Goal: Information Seeking & Learning: Find specific fact

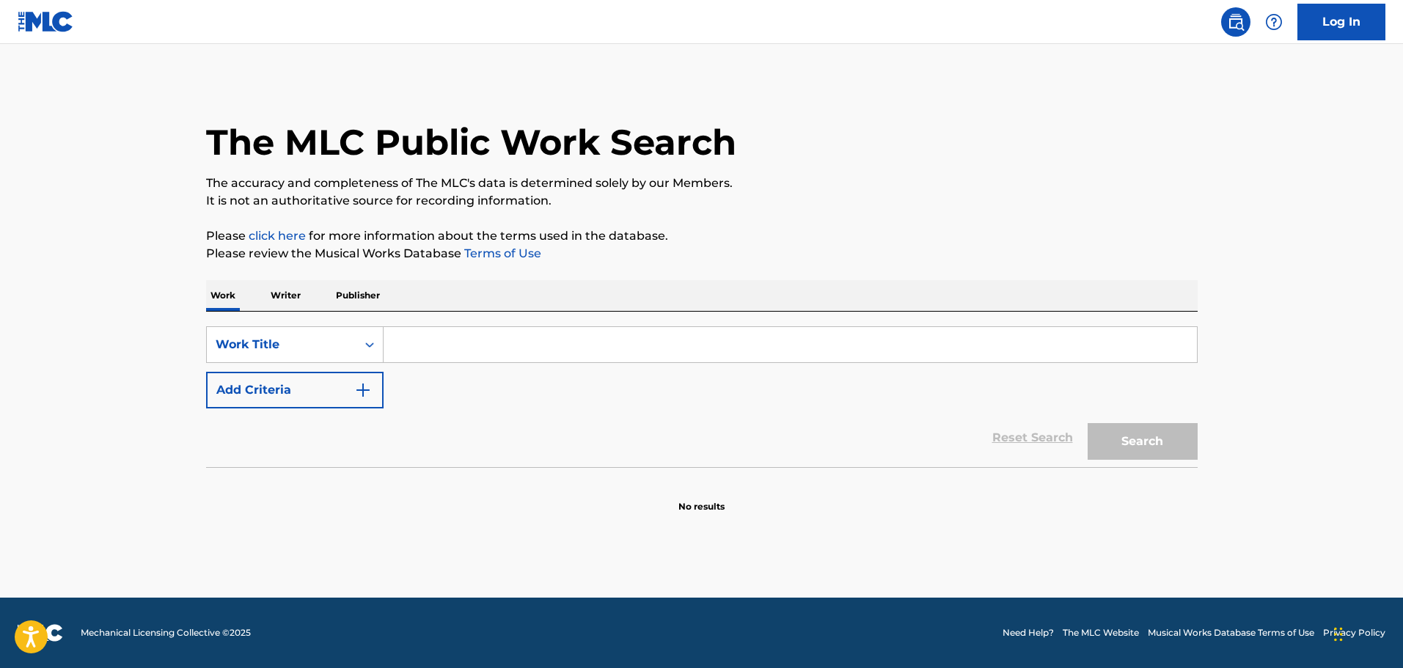
click at [968, 83] on div "The MLC Public Work Search" at bounding box center [701, 134] width 991 height 107
click at [424, 359] on input "Search Form" at bounding box center [789, 344] width 813 height 35
type input "Coochie"
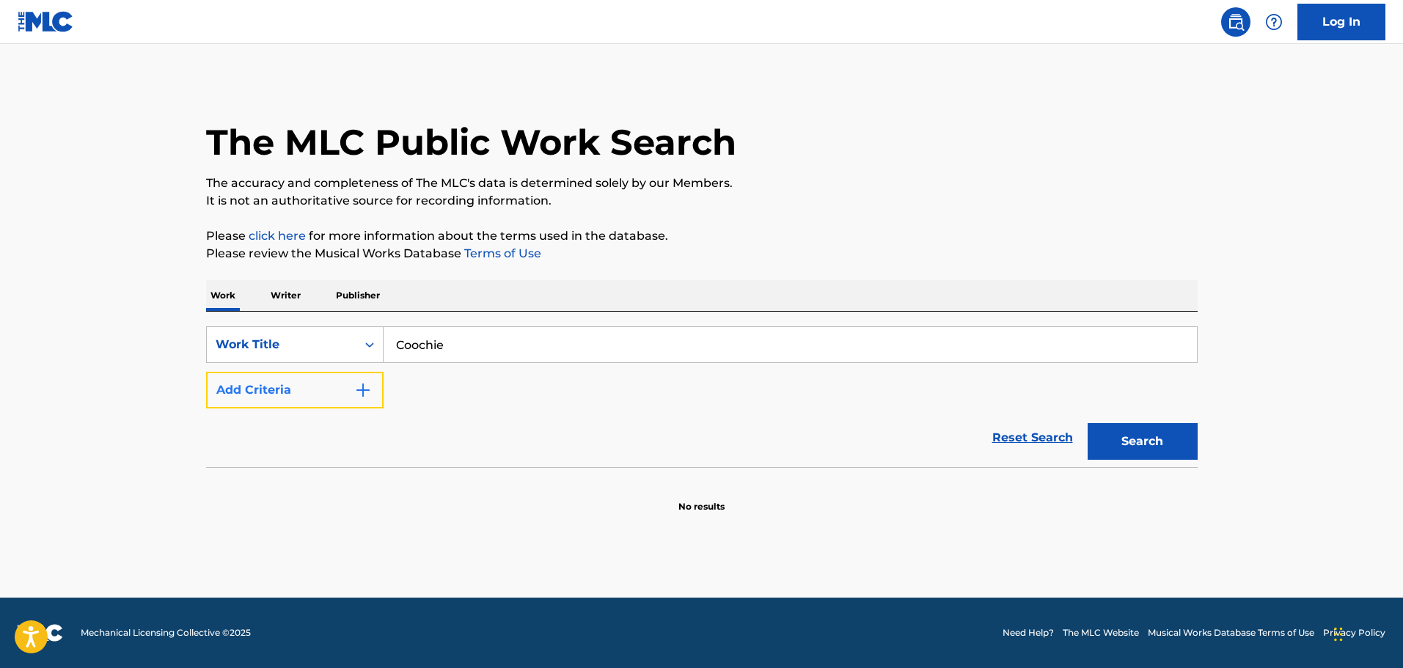
click at [359, 392] on img "Search Form" at bounding box center [363, 390] width 18 height 18
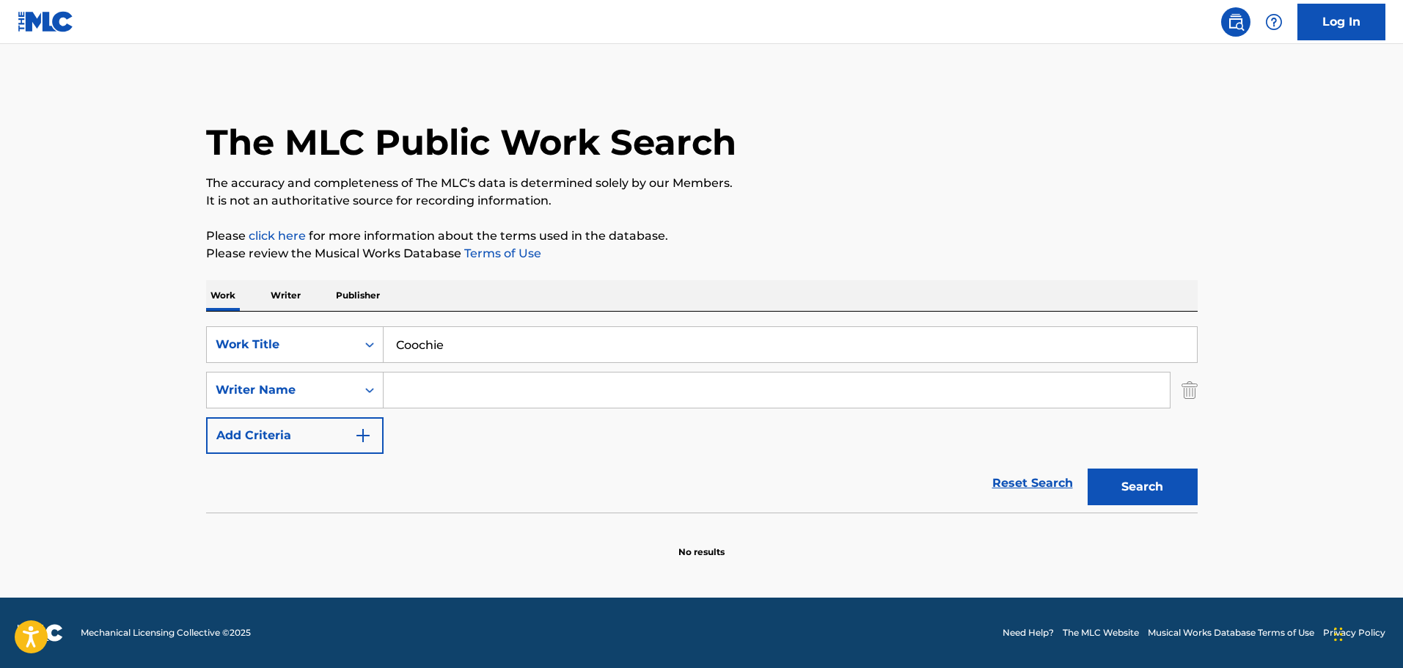
click at [471, 383] on input "Search Form" at bounding box center [776, 389] width 786 height 35
type input "[PERSON_NAME]"
click at [1087, 468] on button "Search" at bounding box center [1142, 486] width 110 height 37
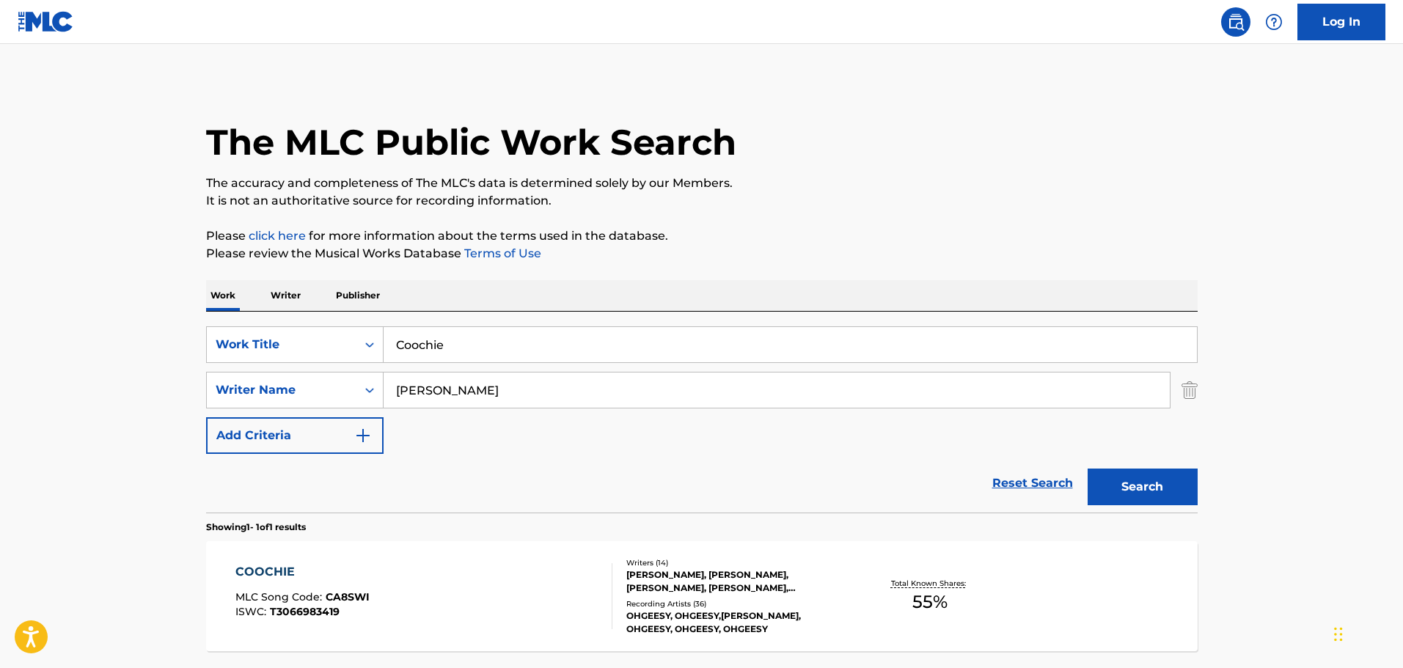
scroll to position [130, 0]
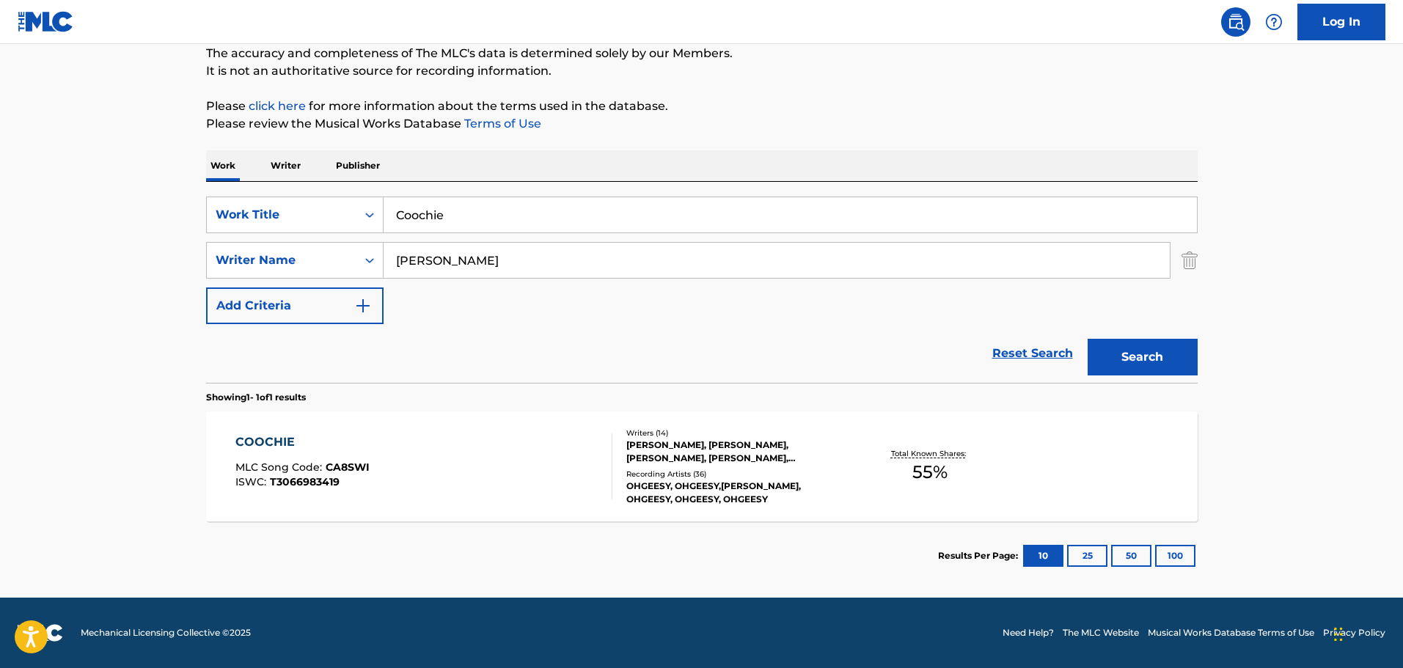
click at [265, 444] on div "COOCHIE" at bounding box center [302, 442] width 134 height 18
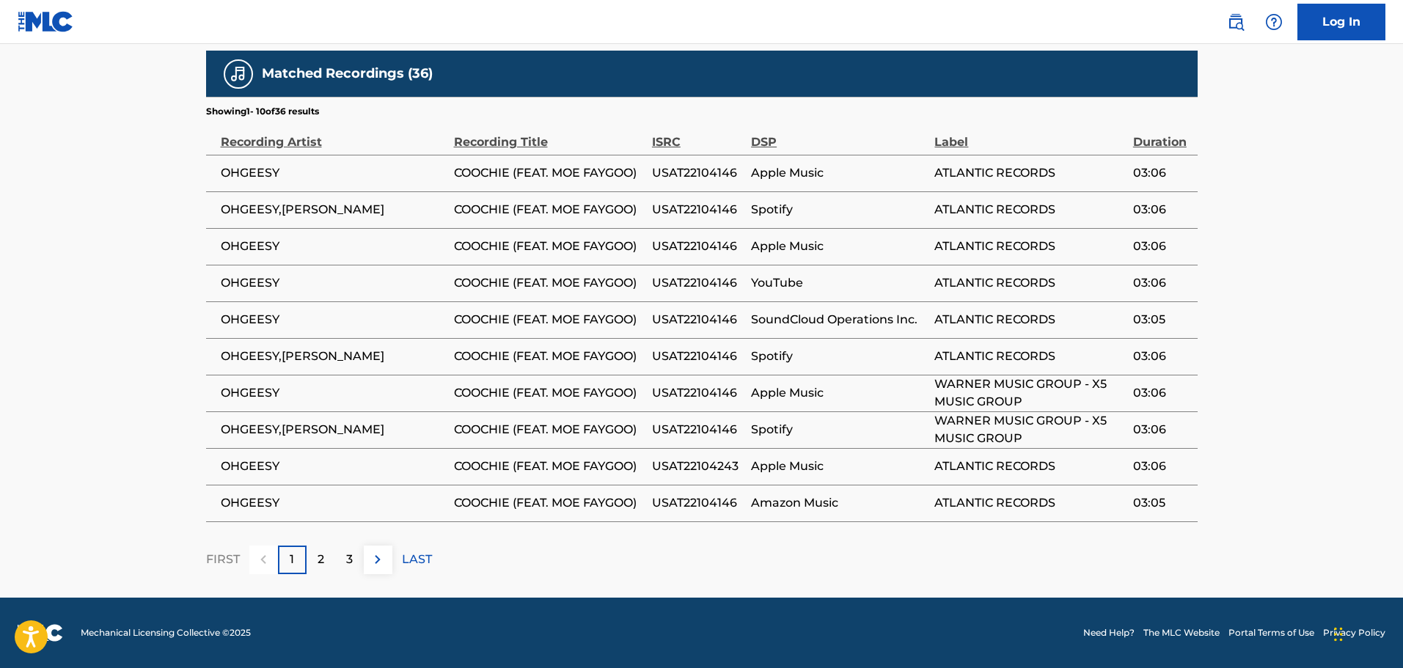
scroll to position [1765, 0]
drag, startPoint x: 283, startPoint y: 276, endPoint x: 213, endPoint y: 273, distance: 69.7
click at [213, 191] on td "OHGEESY" at bounding box center [330, 173] width 248 height 37
copy span "OHGEESY"
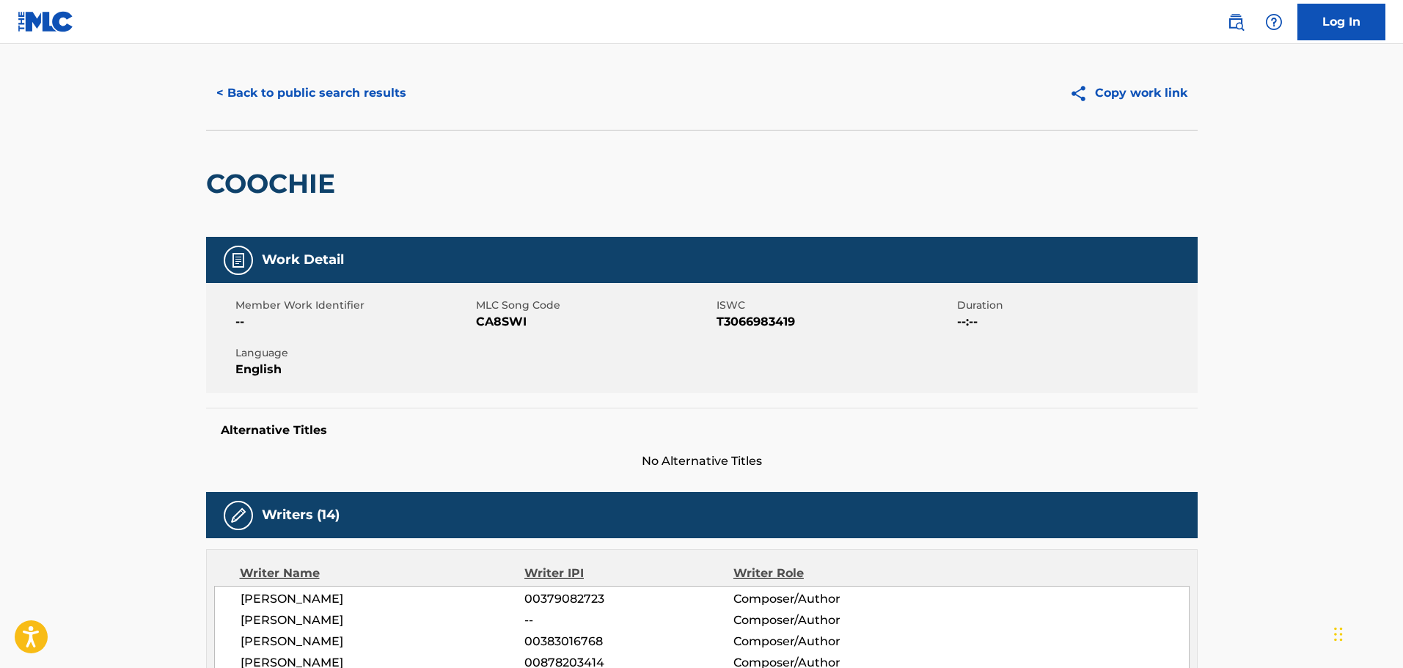
scroll to position [0, 0]
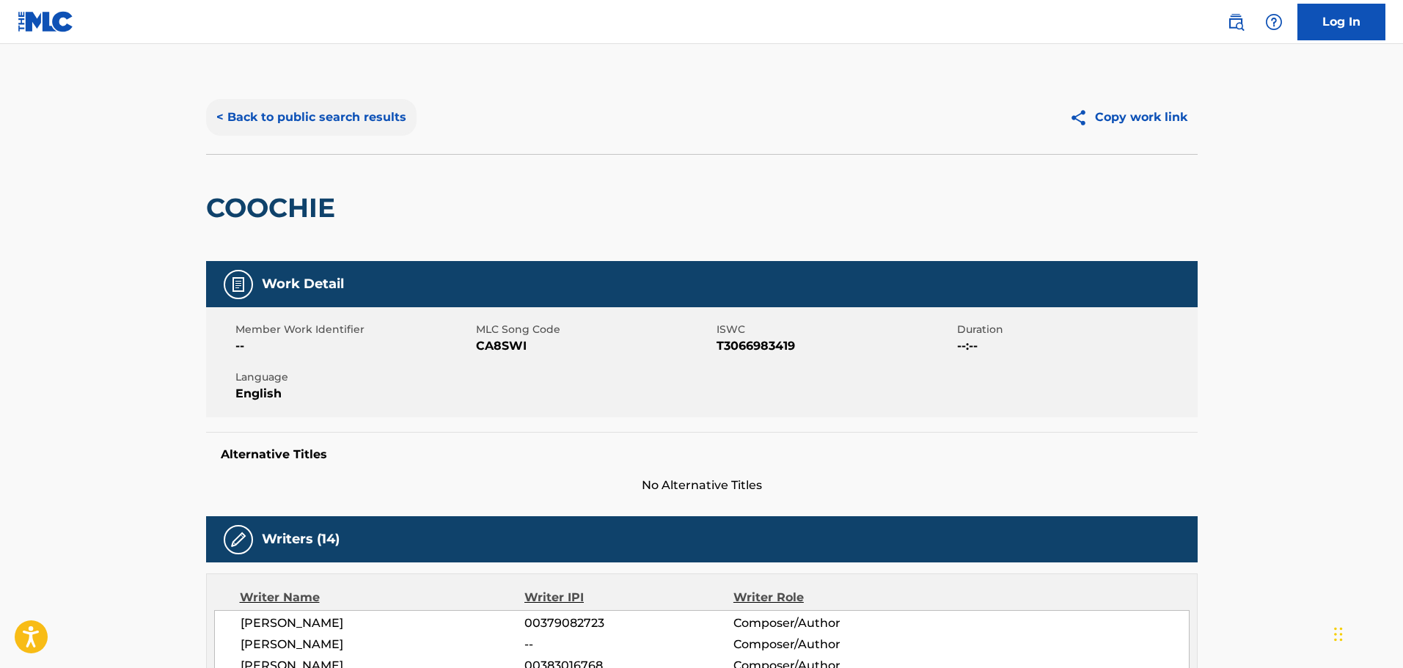
click at [295, 124] on button "< Back to public search results" at bounding box center [311, 117] width 210 height 37
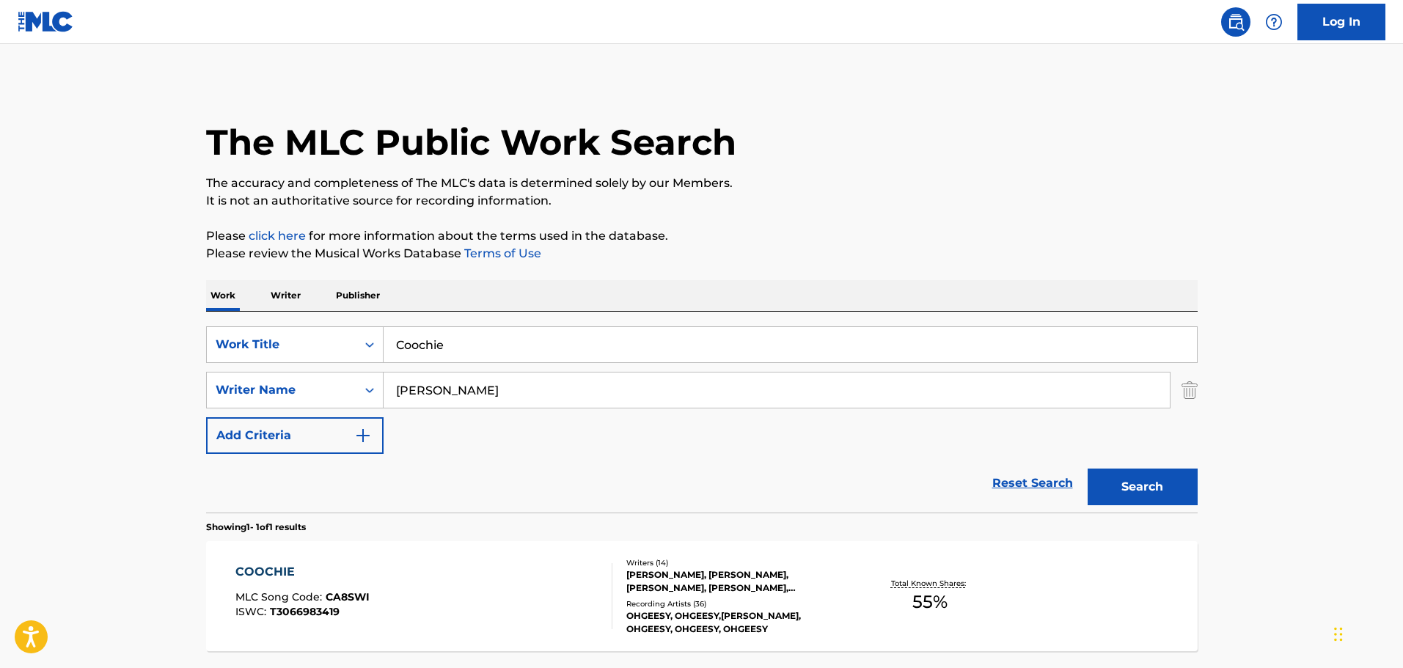
scroll to position [46, 0]
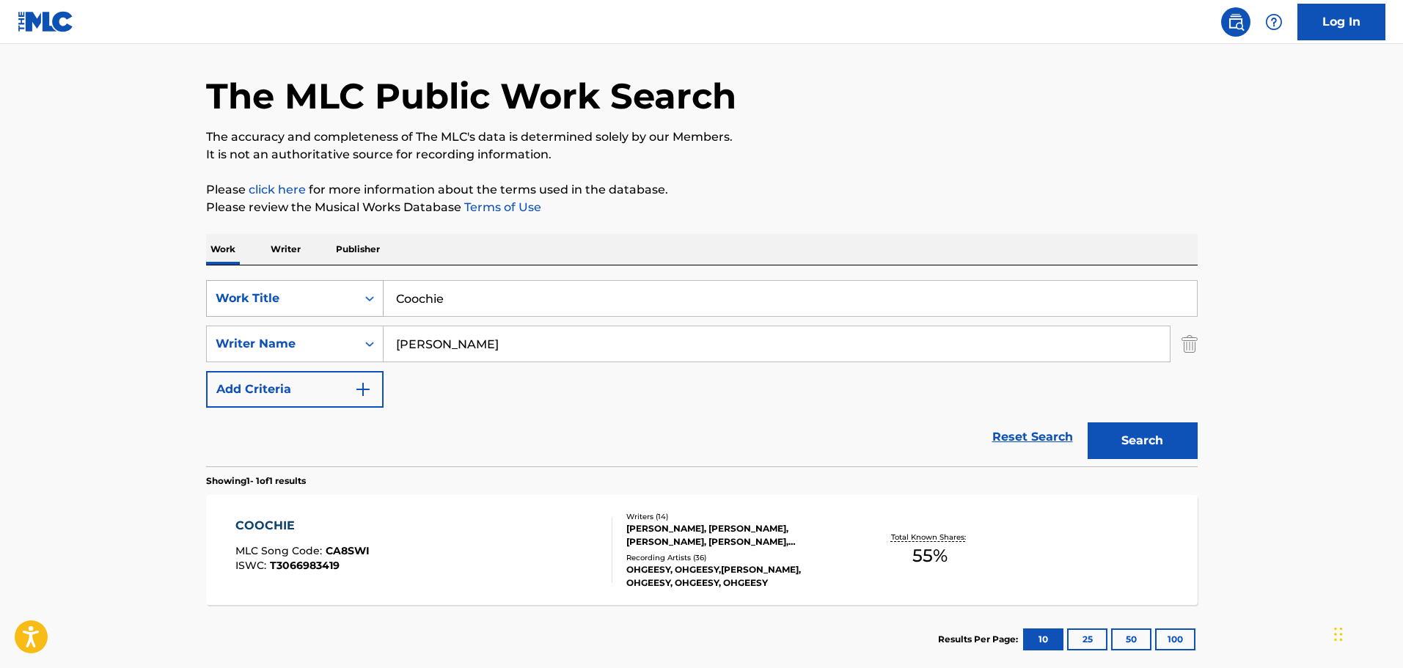
drag, startPoint x: 462, startPoint y: 302, endPoint x: 288, endPoint y: 295, distance: 173.9
click at [288, 295] on div "SearchWithCriteria03c40439-4c4c-4a6d-916a-ac82c63540a1 Work Title Coochie" at bounding box center [701, 298] width 991 height 37
paste input "[PERSON_NAME] Gonna Make Up My Dyin' Bed"
type input "[PERSON_NAME] Gonna Make Up My Dyin' Bed"
click at [1119, 439] on button "Search" at bounding box center [1142, 440] width 110 height 37
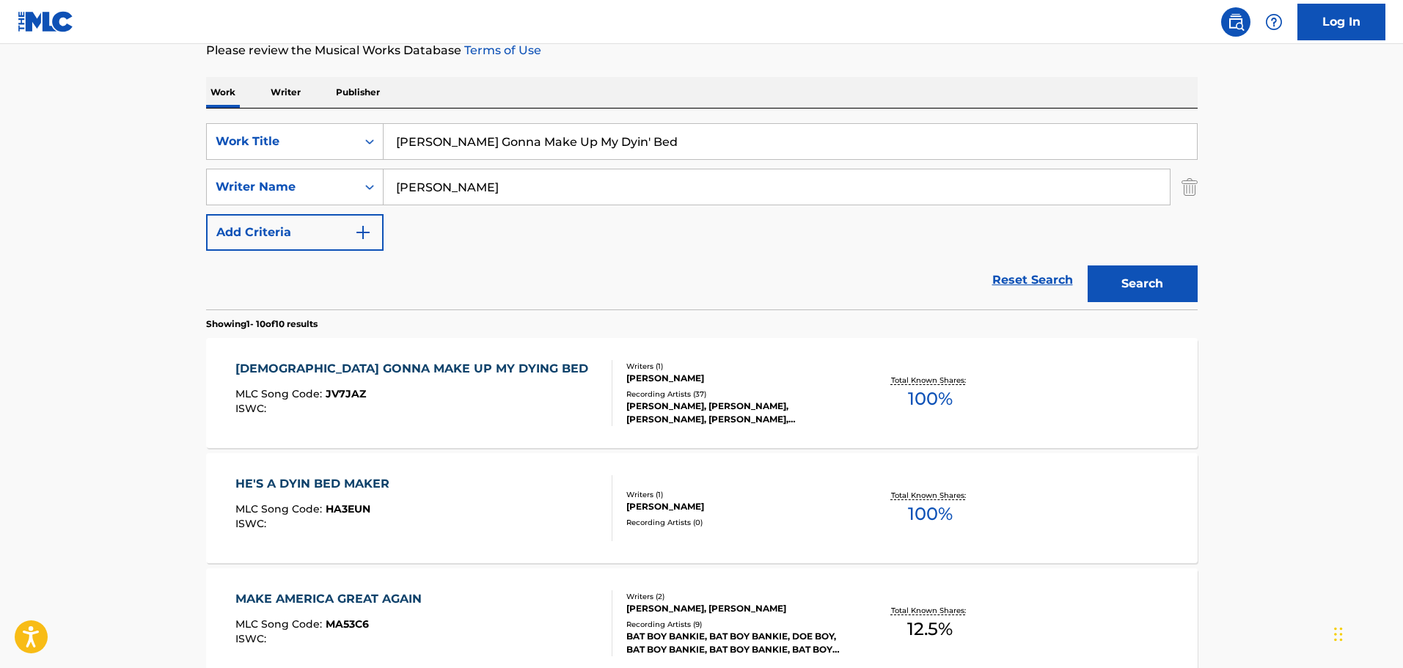
scroll to position [204, 0]
click at [413, 372] on div "[DEMOGRAPHIC_DATA] GONNA MAKE UP MY DYING BED" at bounding box center [415, 368] width 360 height 18
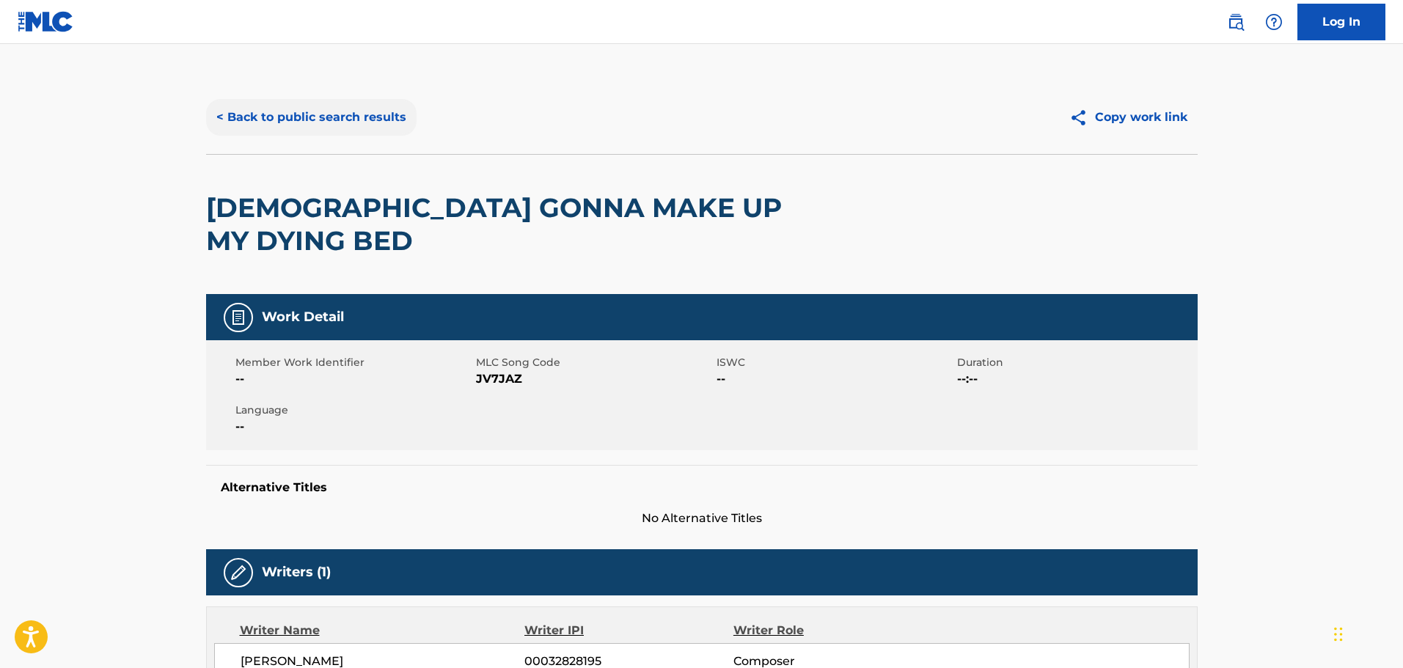
click at [254, 113] on button "< Back to public search results" at bounding box center [311, 117] width 210 height 37
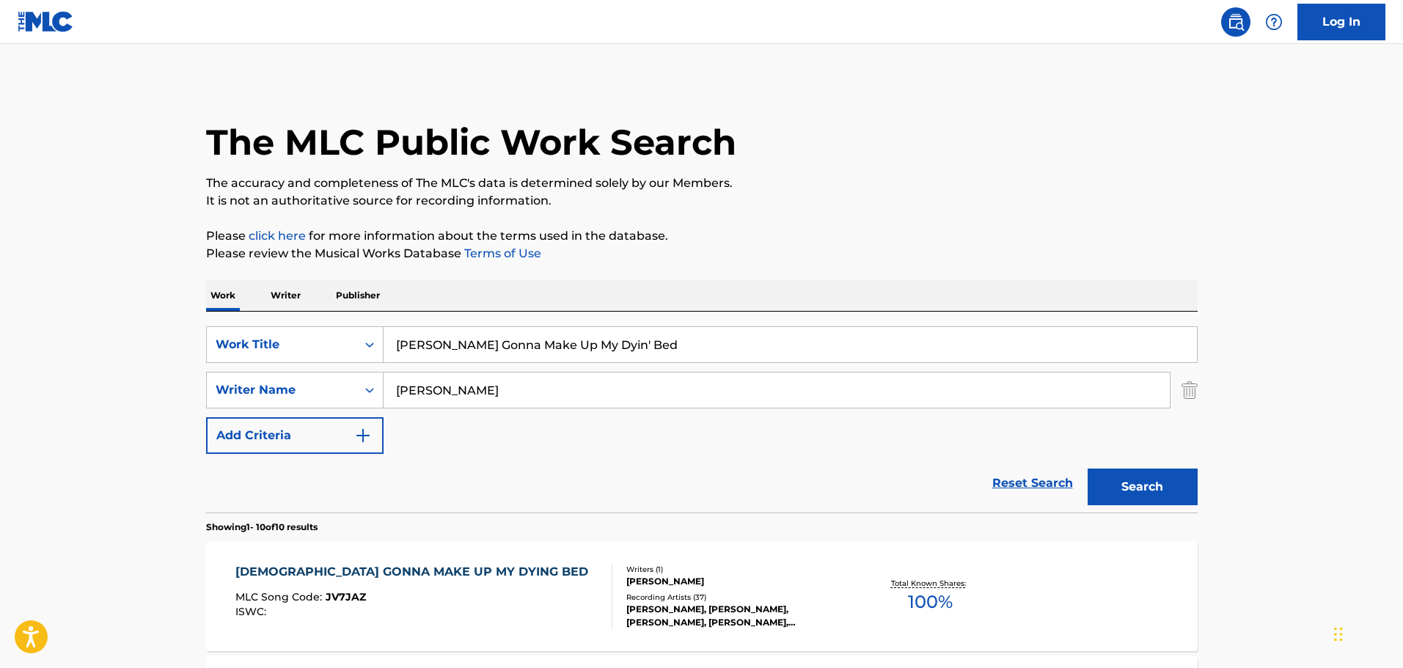
scroll to position [204, 0]
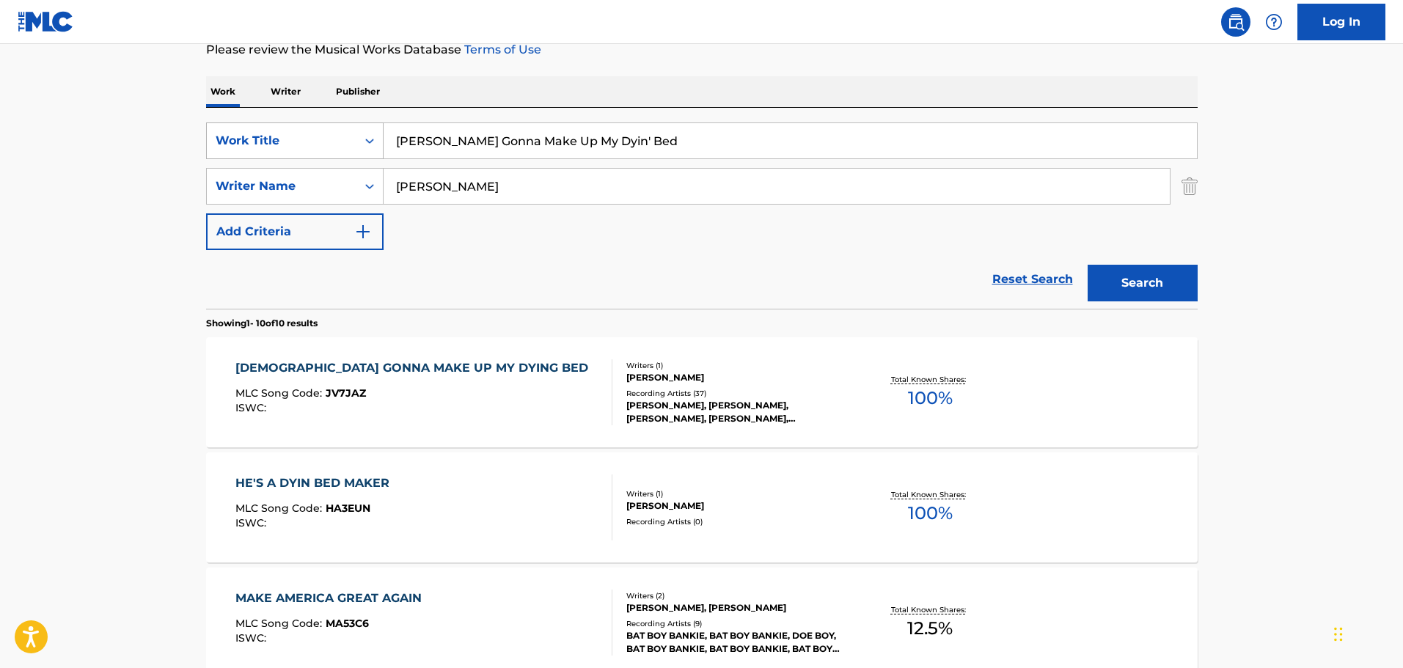
drag, startPoint x: 627, startPoint y: 144, endPoint x: 287, endPoint y: 144, distance: 340.2
click at [287, 144] on div "SearchWithCriteria03c40439-4c4c-4a6d-916a-ac82c63540a1 Work Title [PERSON_NAME]…" at bounding box center [701, 140] width 991 height 37
click at [1087, 265] on button "Search" at bounding box center [1142, 283] width 110 height 37
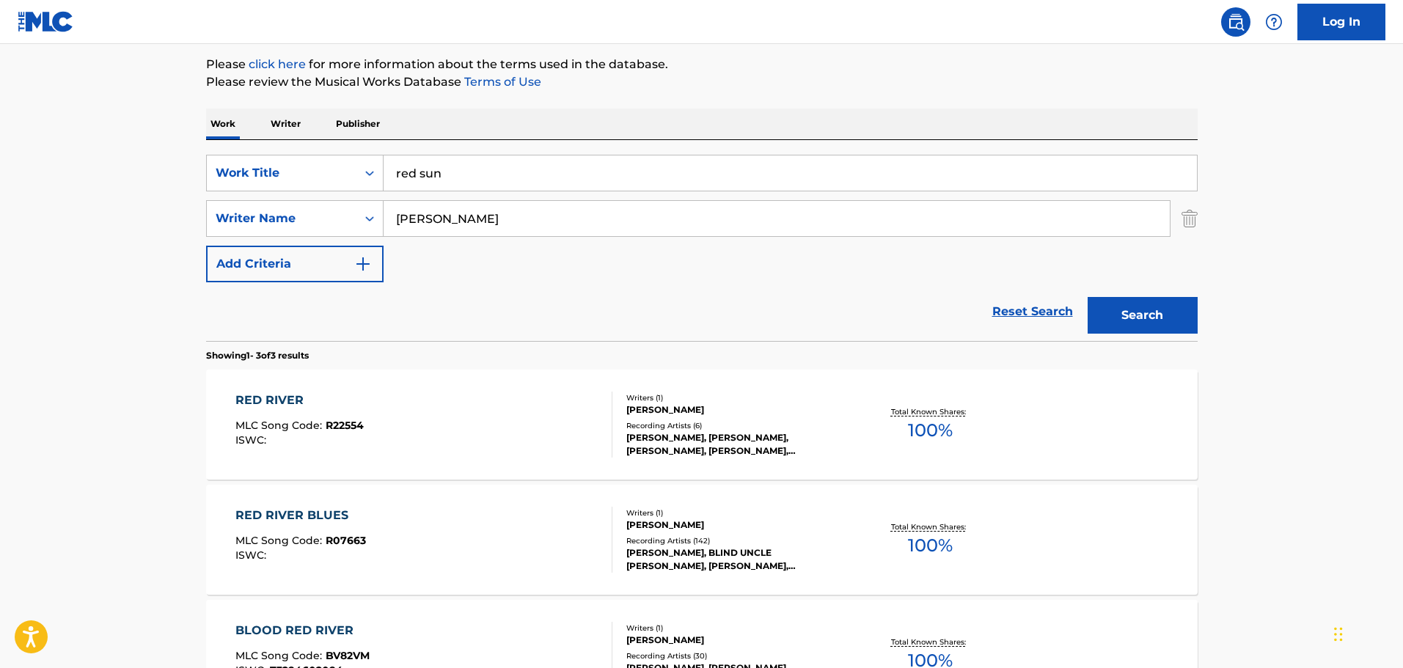
scroll to position [162, 0]
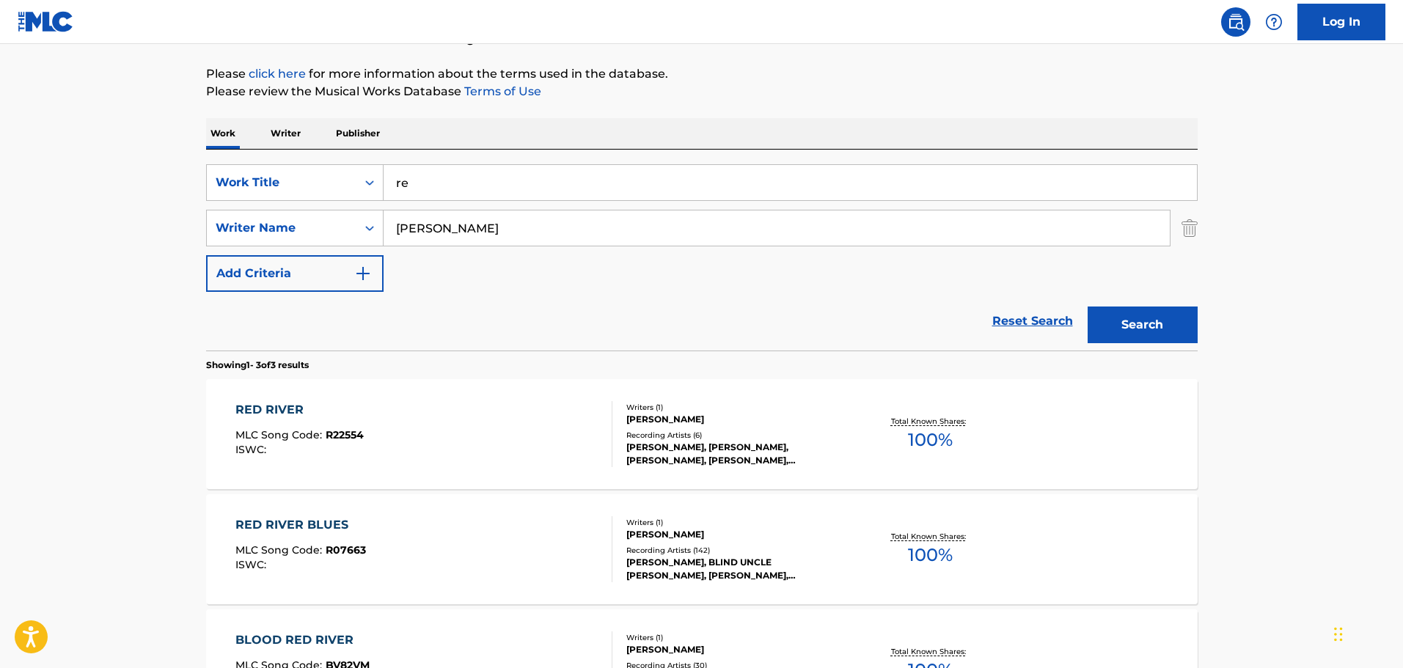
type input "r"
click at [1087, 306] on button "Search" at bounding box center [1142, 324] width 110 height 37
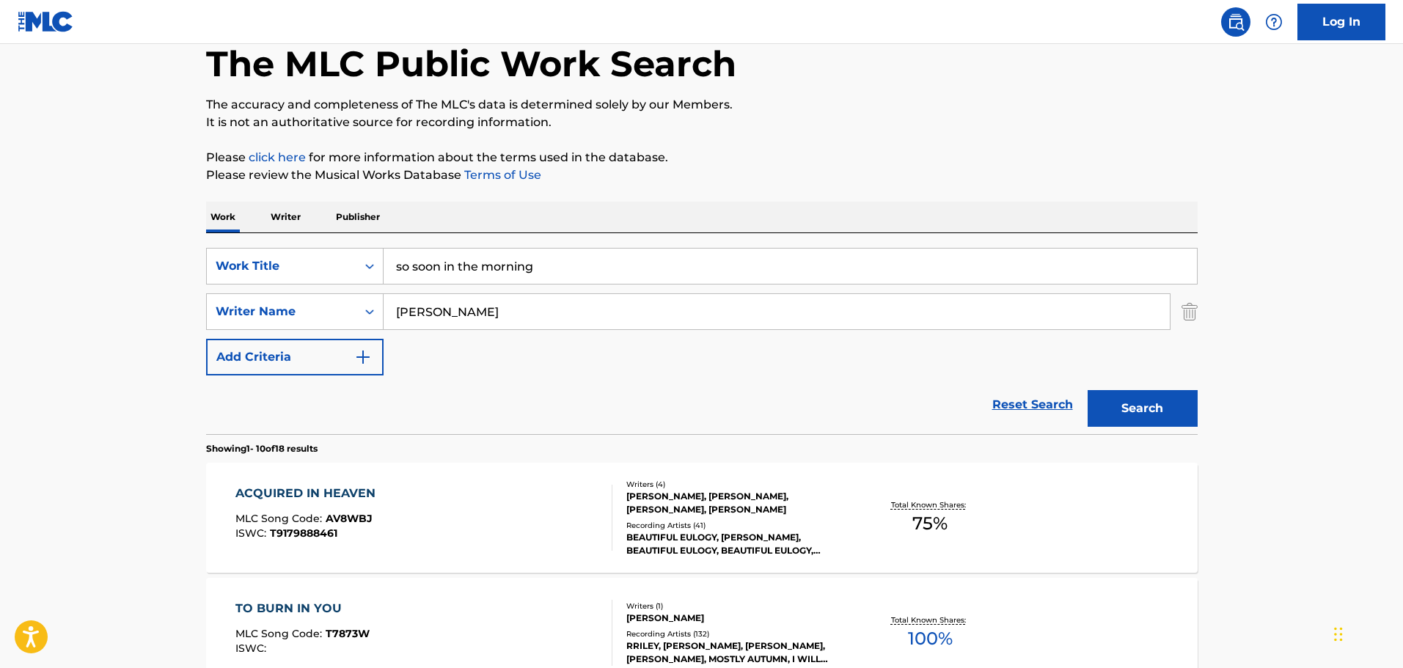
scroll to position [0, 0]
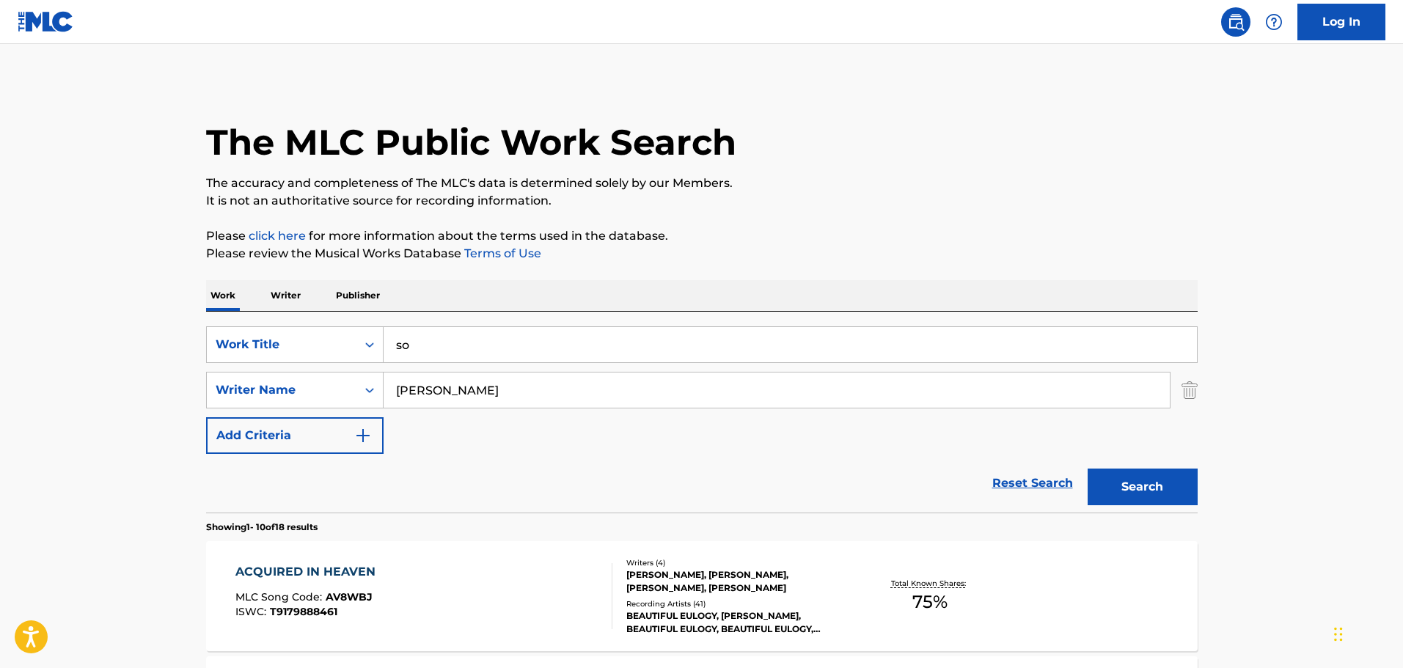
type input "s"
type input "timber"
click at [1087, 468] on button "Search" at bounding box center [1142, 486] width 110 height 37
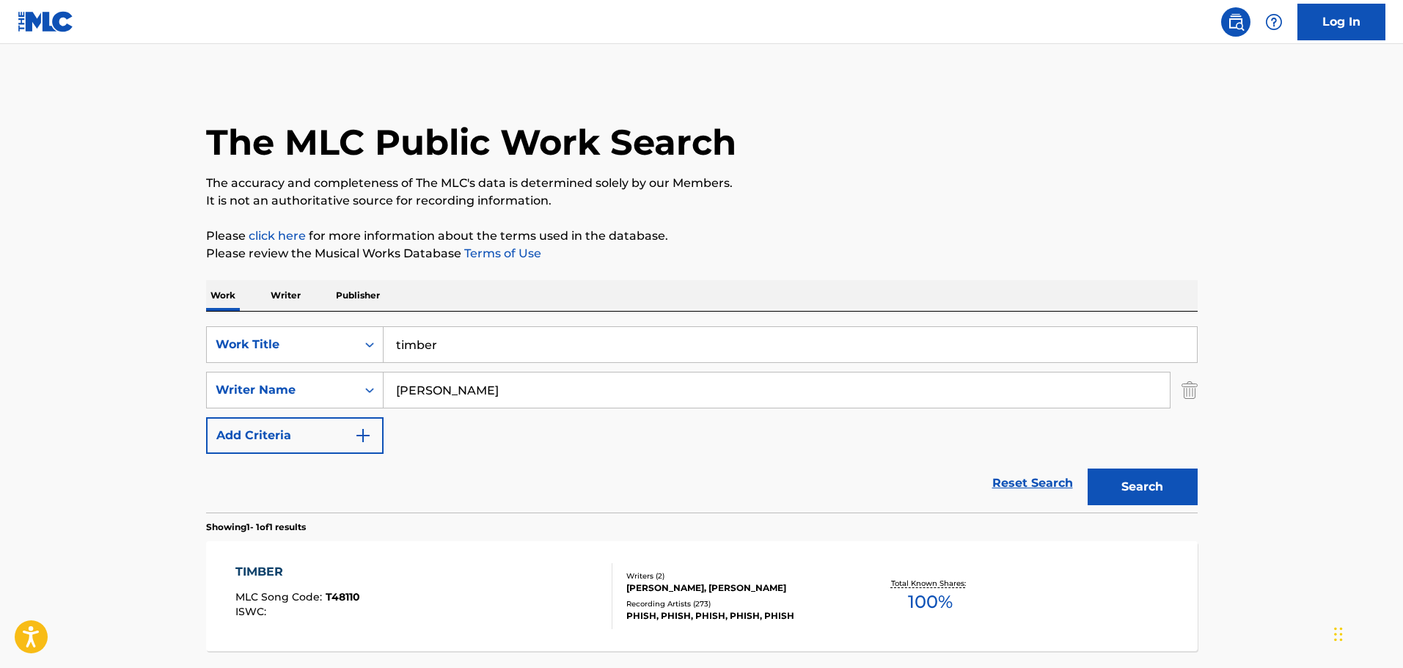
scroll to position [130, 0]
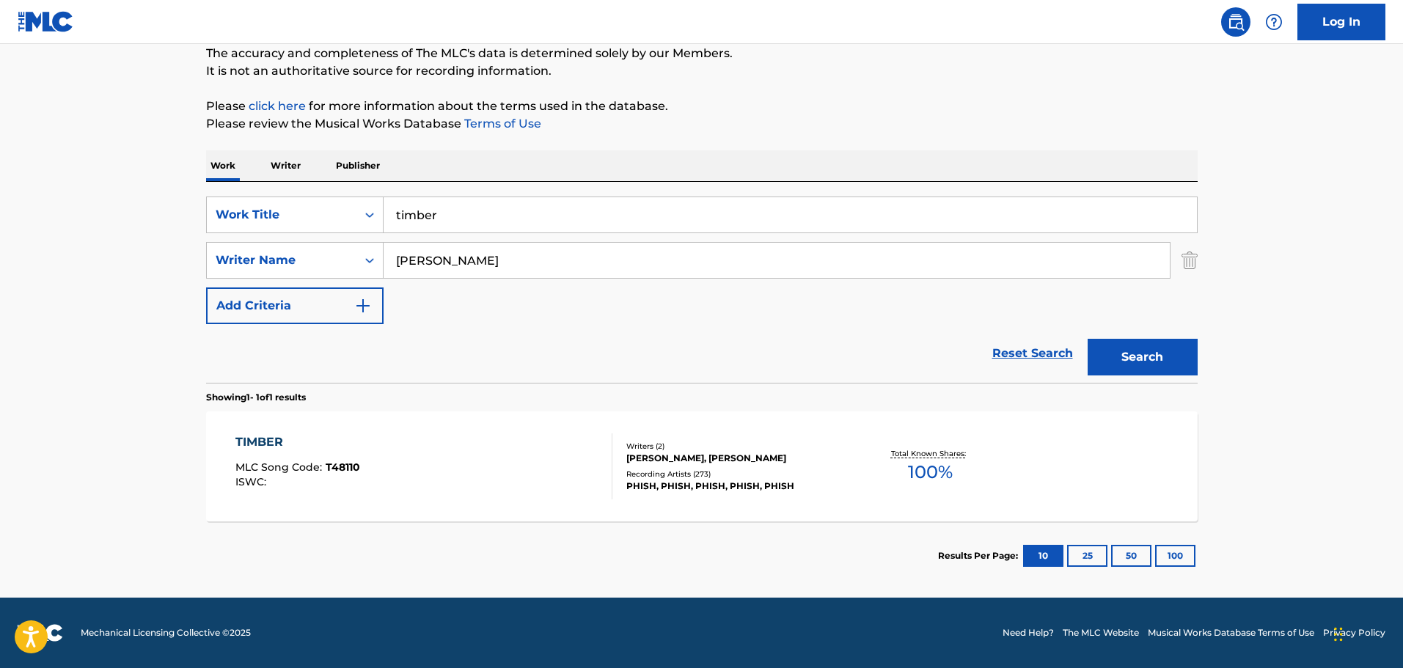
click at [270, 435] on div "TIMBER" at bounding box center [297, 442] width 125 height 18
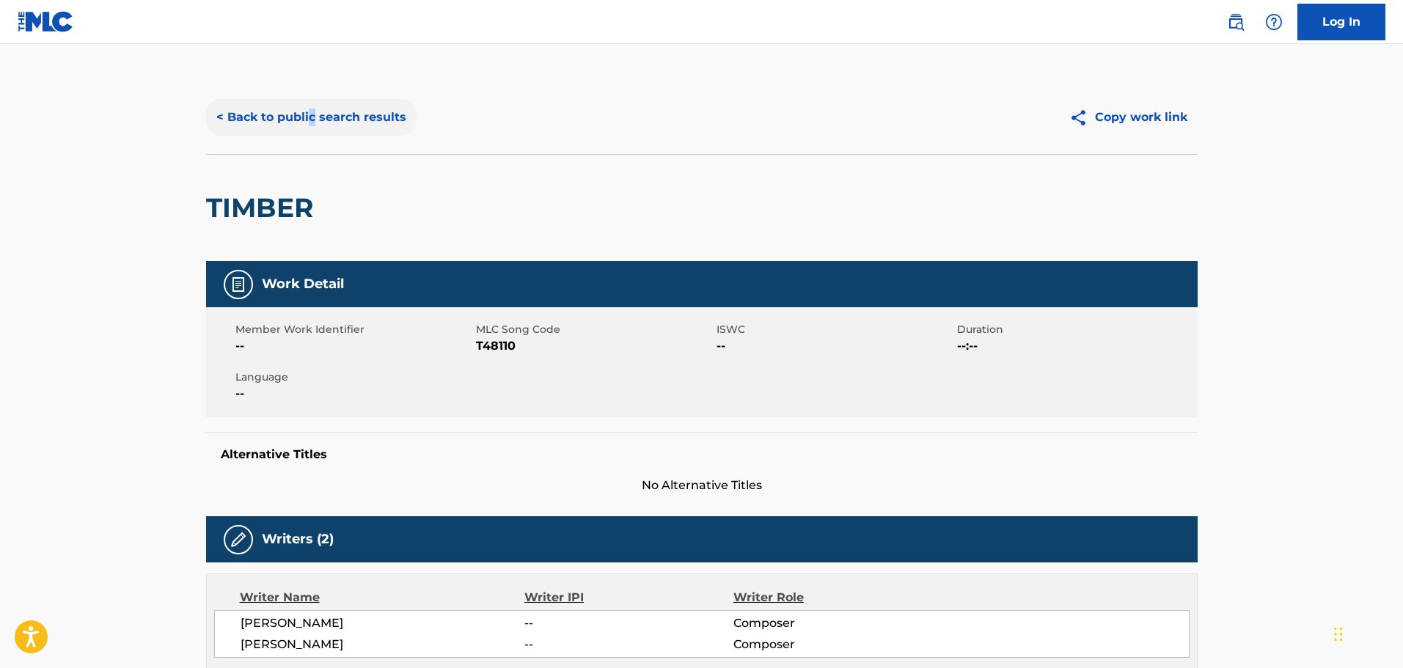
drag, startPoint x: 311, startPoint y: 92, endPoint x: 317, endPoint y: 102, distance: 11.2
click at [314, 98] on div "< Back to public search results Copy work link" at bounding box center [701, 117] width 991 height 73
click at [317, 110] on button "< Back to public search results" at bounding box center [311, 117] width 210 height 37
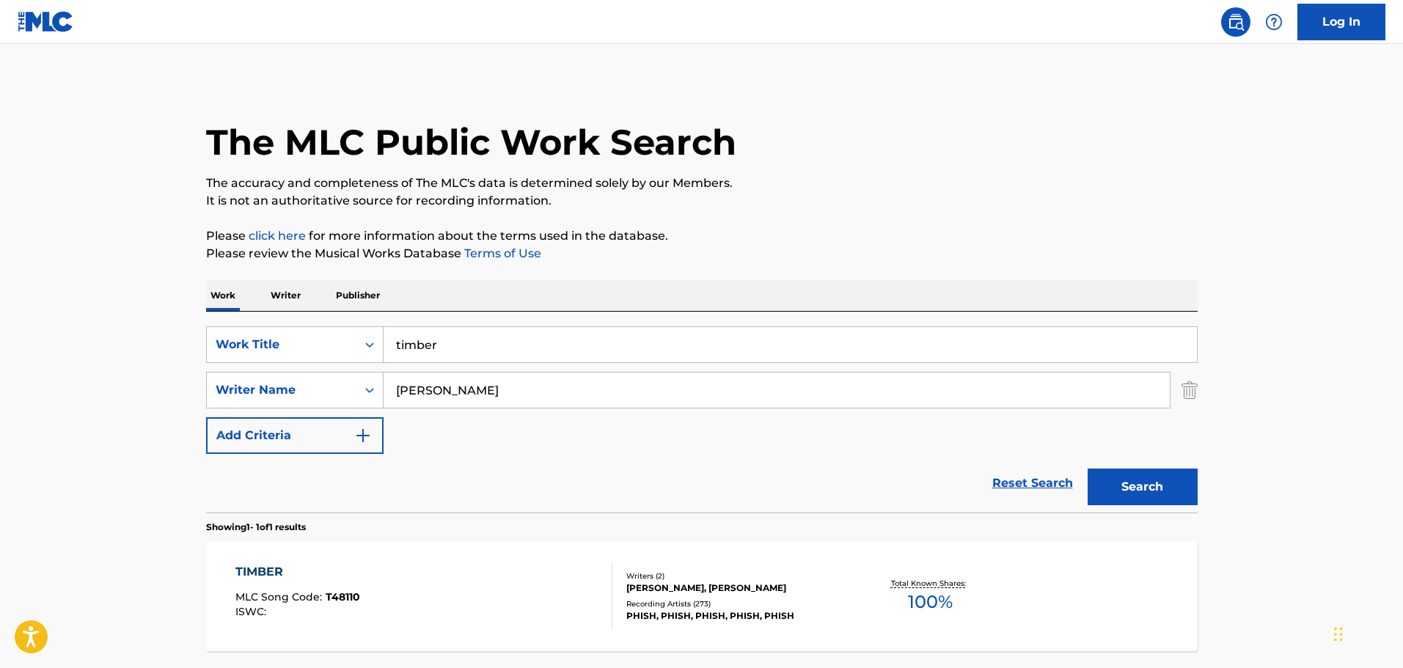
scroll to position [46, 0]
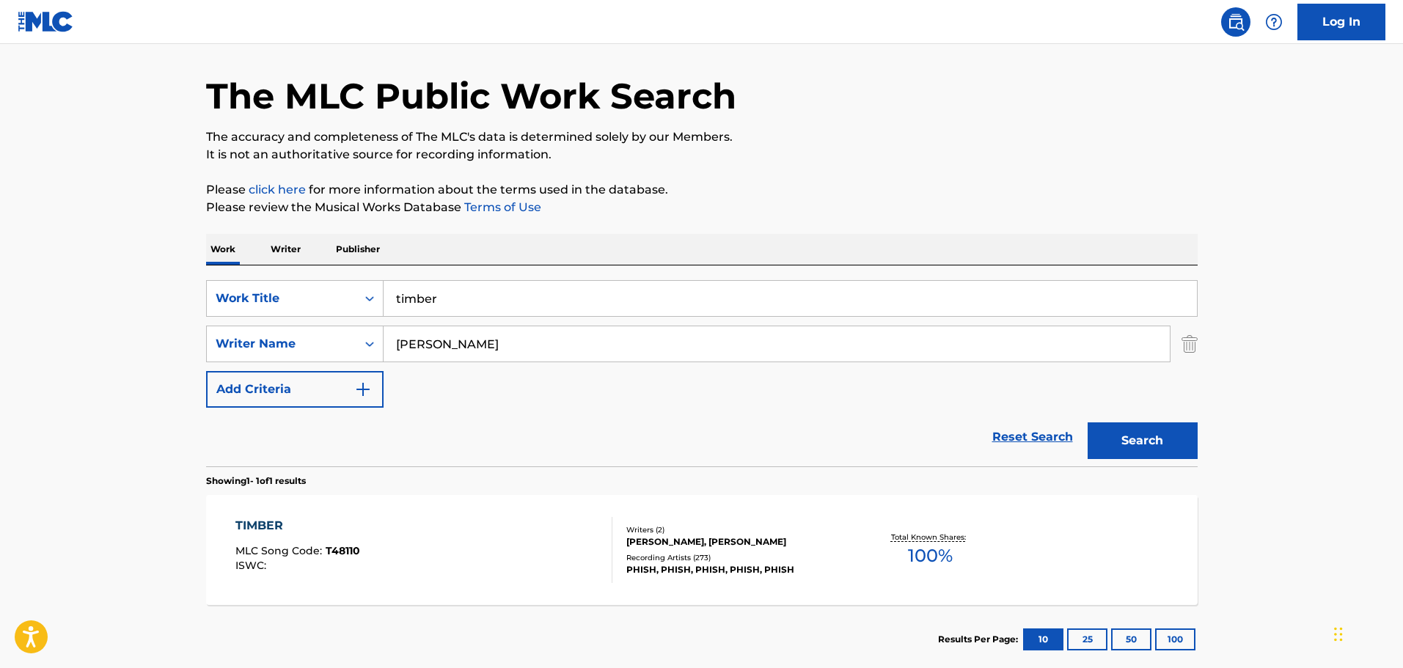
drag, startPoint x: 455, startPoint y: 318, endPoint x: 446, endPoint y: 306, distance: 15.3
click at [444, 321] on div "SearchWithCriteria03c40439-4c4c-4a6d-916a-ac82c63540a1 Work Title timber Search…" at bounding box center [701, 344] width 991 height 128
drag, startPoint x: 448, startPoint y: 304, endPoint x: 348, endPoint y: 306, distance: 100.5
click at [350, 305] on div "SearchWithCriteria03c40439-4c4c-4a6d-916a-ac82c63540a1 Work Title timber" at bounding box center [701, 298] width 991 height 37
paste input "Imminent Attack"
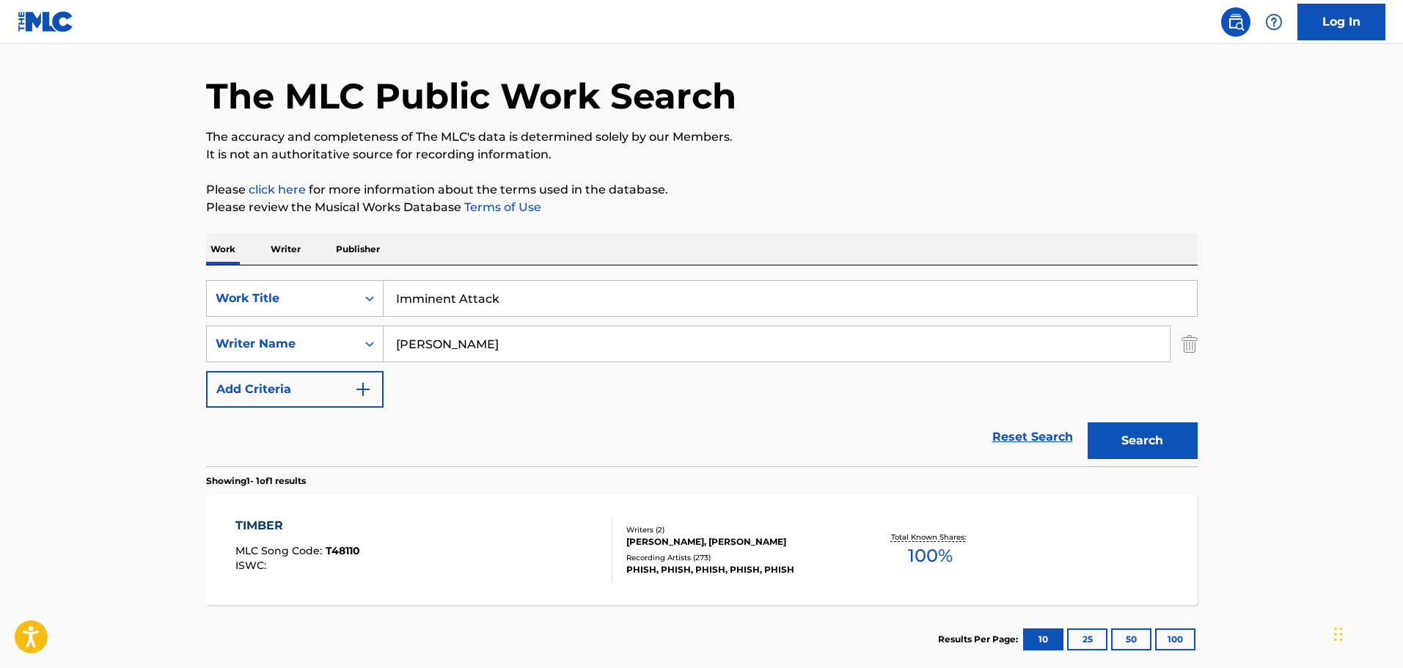
type input "Imminent Attack"
click at [534, 370] on div "SearchWithCriteria03c40439-4c4c-4a6d-916a-ac82c63540a1 Work Title Imminent Atta…" at bounding box center [701, 344] width 991 height 128
click at [503, 342] on input "[PERSON_NAME]" at bounding box center [776, 343] width 786 height 35
drag, startPoint x: 493, startPoint y: 345, endPoint x: 425, endPoint y: 348, distance: 68.2
click at [426, 348] on input "[PERSON_NAME]" at bounding box center [776, 343] width 786 height 35
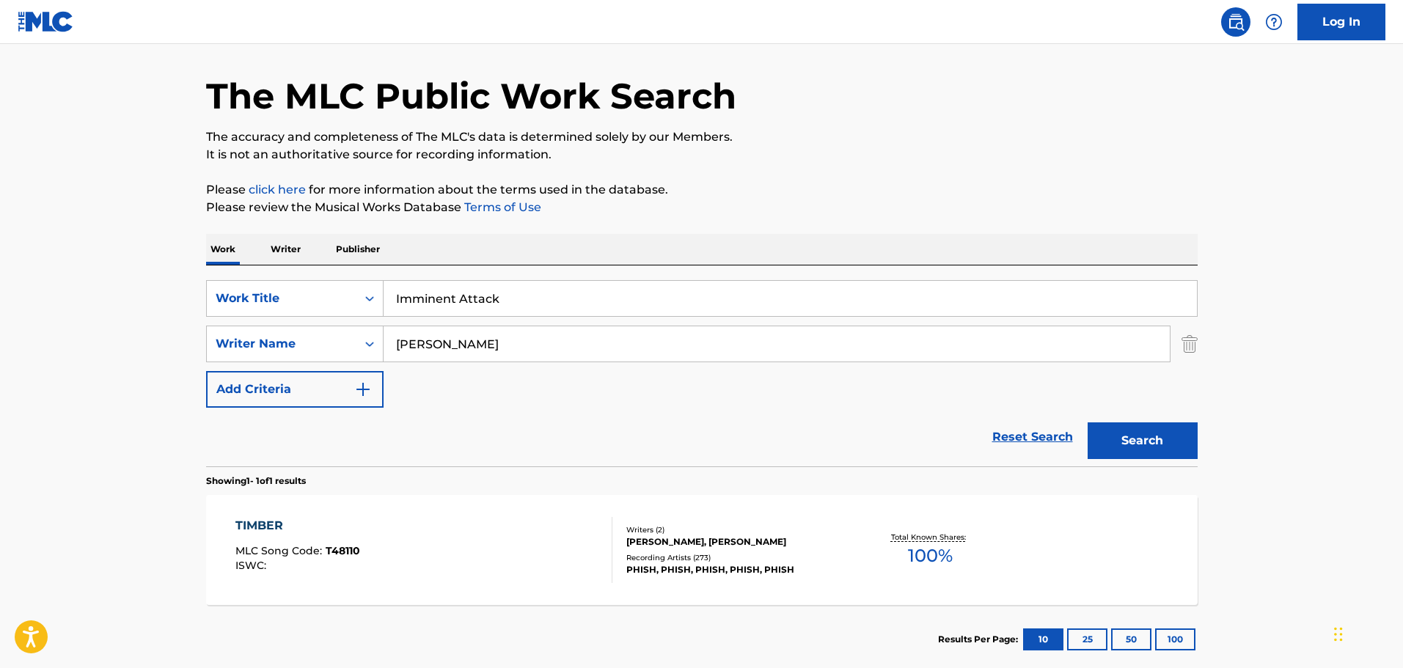
click at [496, 345] on input "[PERSON_NAME]" at bounding box center [776, 343] width 786 height 35
click at [463, 342] on input "[PERSON_NAME]" at bounding box center [776, 343] width 786 height 35
drag, startPoint x: 463, startPoint y: 343, endPoint x: 389, endPoint y: 345, distance: 74.1
click at [389, 345] on input "[PERSON_NAME]" at bounding box center [776, 343] width 786 height 35
paste input "[PERSON_NAME] [PERSON_NAME]"
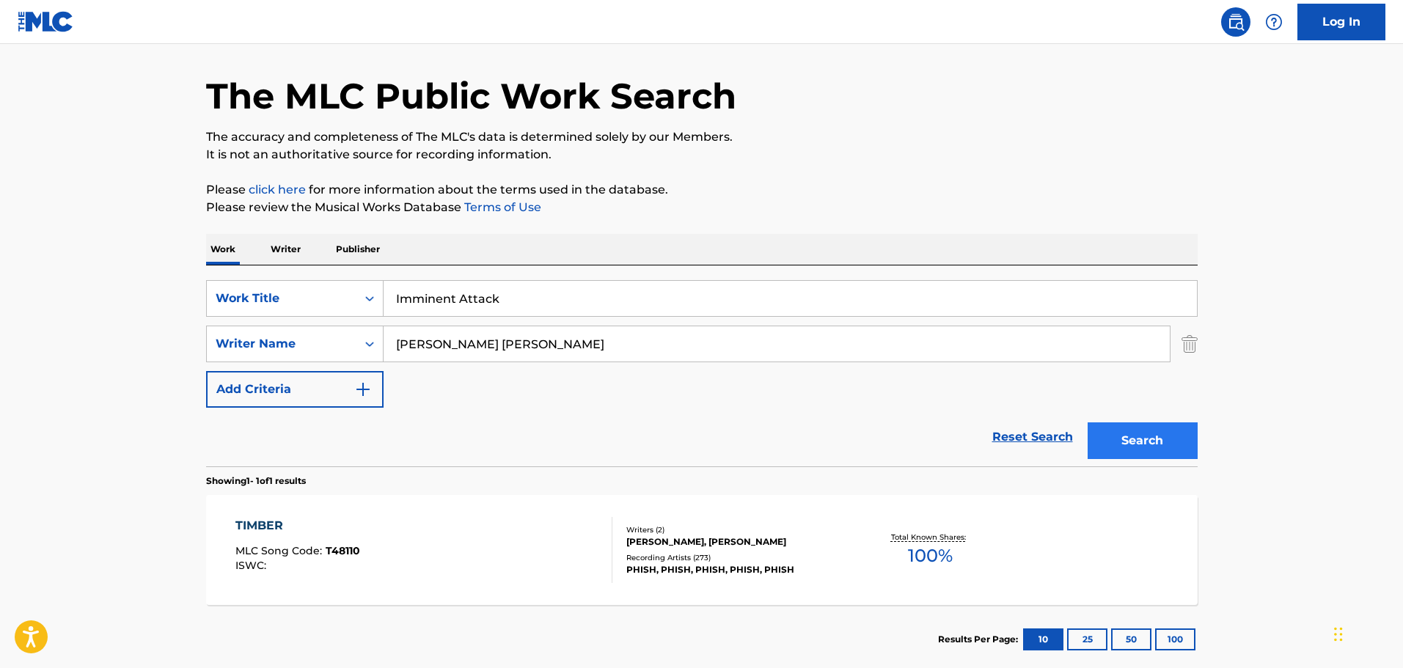
type input "[PERSON_NAME] [PERSON_NAME]"
click at [1131, 442] on button "Search" at bounding box center [1142, 440] width 110 height 37
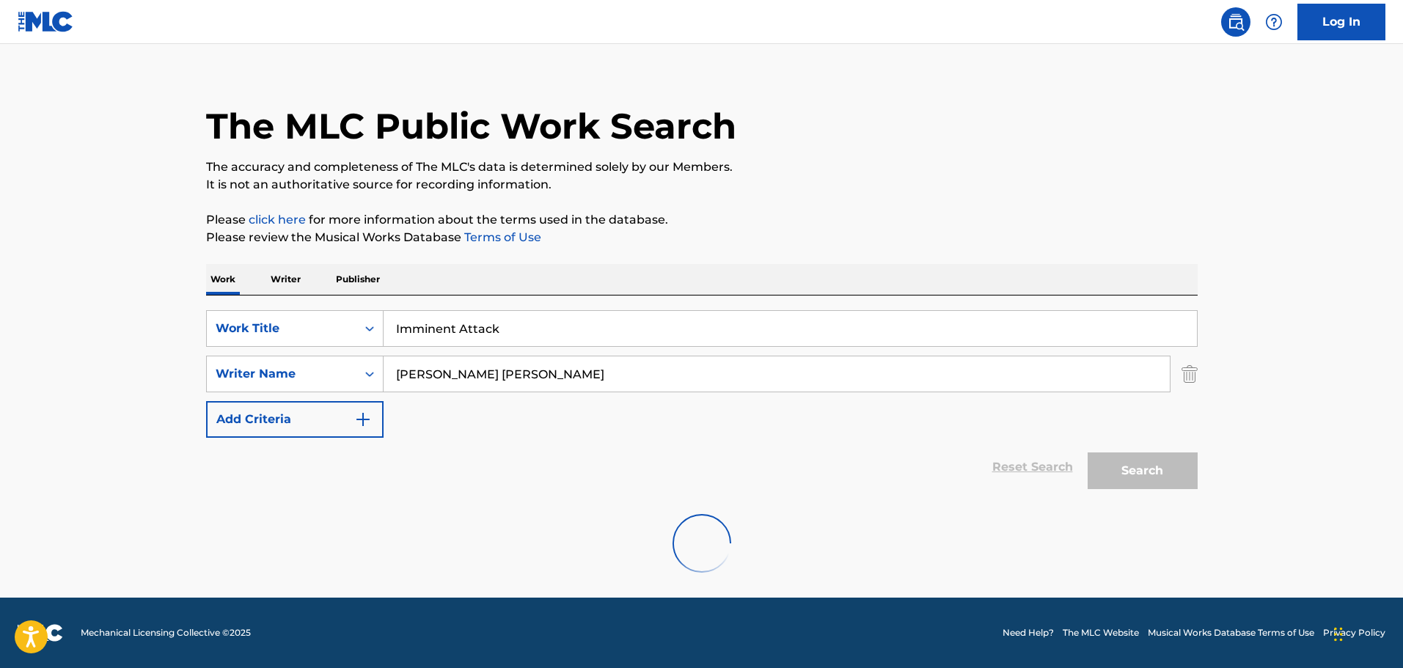
scroll to position [0, 0]
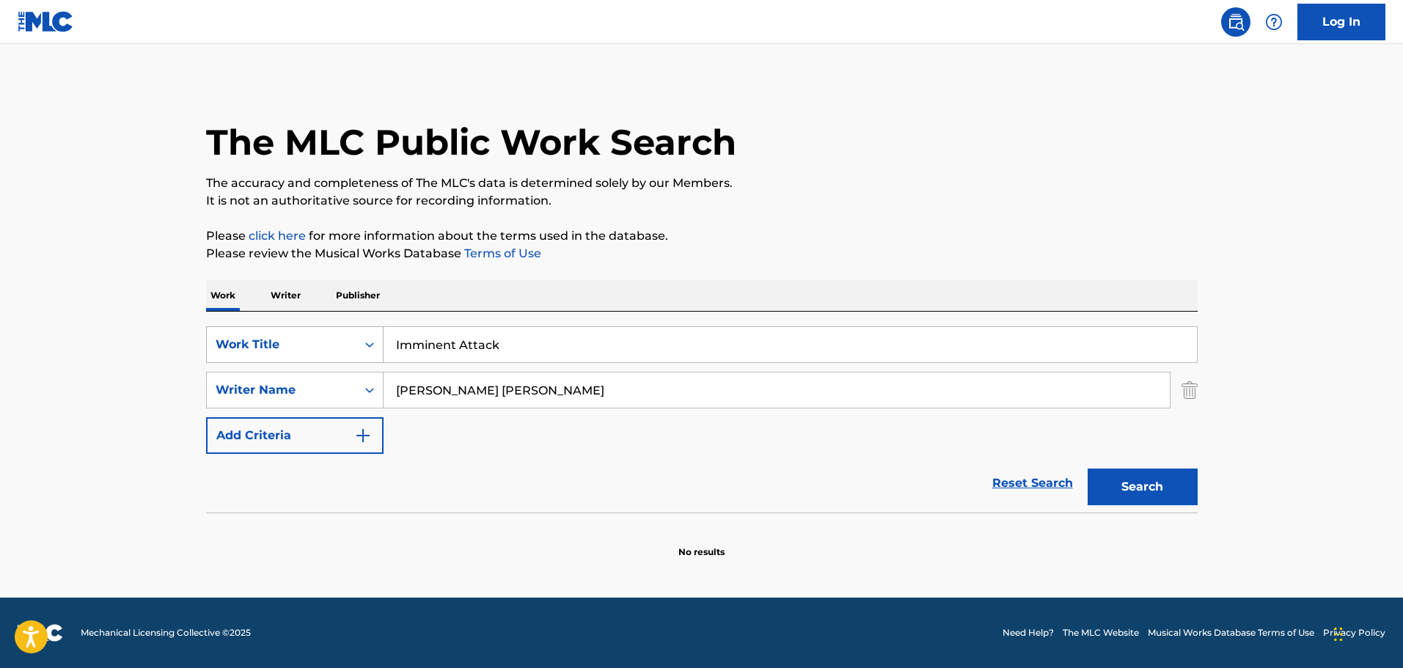
drag, startPoint x: 507, startPoint y: 348, endPoint x: 328, endPoint y: 346, distance: 178.9
click at [328, 347] on div "SearchWithCriteria03c40439-4c4c-4a6d-916a-ac82c63540a1 Work Title Imminent Atta…" at bounding box center [701, 344] width 991 height 37
paste input "Ad Arma"
type input "Ad Arma"
click at [460, 424] on div "SearchWithCriteria03c40439-4c4c-4a6d-916a-ac82c63540a1 Work Title Ad Arma Searc…" at bounding box center [701, 390] width 991 height 128
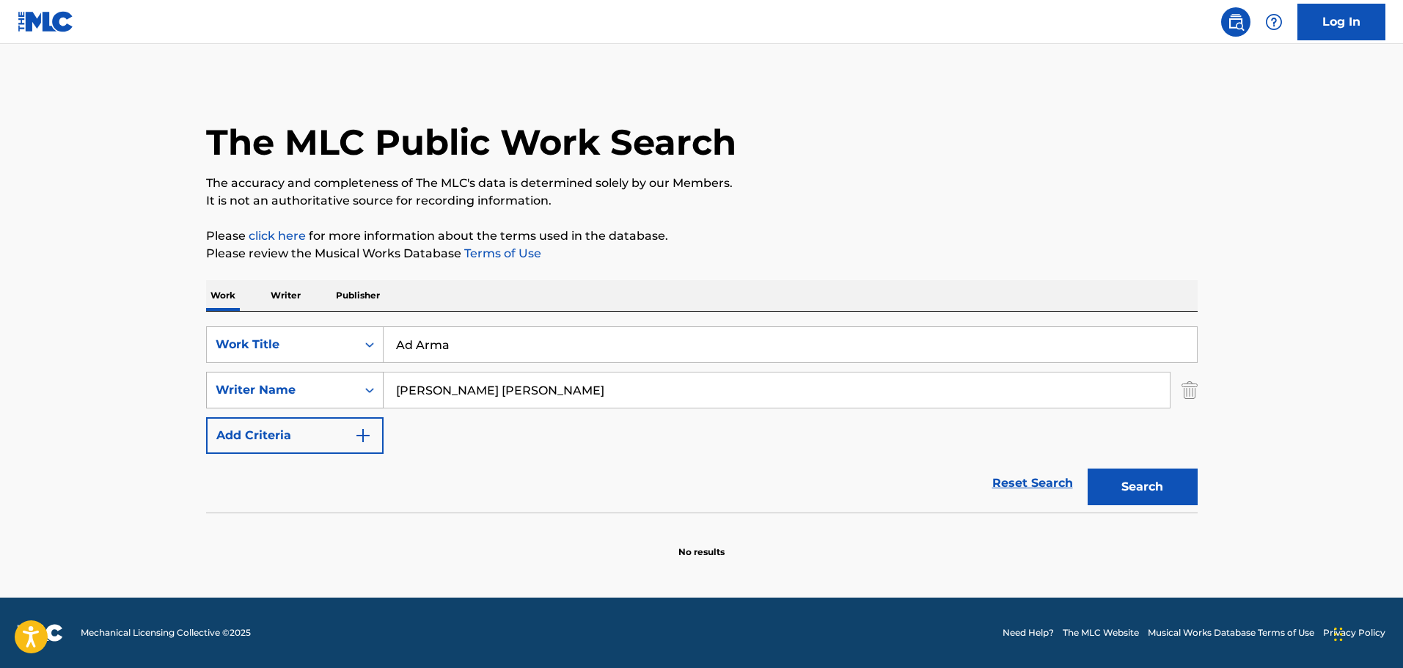
drag, startPoint x: 493, startPoint y: 391, endPoint x: 314, endPoint y: 377, distance: 180.2
click at [314, 377] on div "SearchWithCriteria75b430c6-22d4-4af2-a40e-b6c04c5f80be Writer Name [PERSON_NAME…" at bounding box center [701, 390] width 991 height 37
type input "[PERSON_NAME]"
click at [1087, 468] on button "Search" at bounding box center [1142, 486] width 110 height 37
click at [1105, 489] on button "Search" at bounding box center [1142, 486] width 110 height 37
